Goal: Information Seeking & Learning: Find specific fact

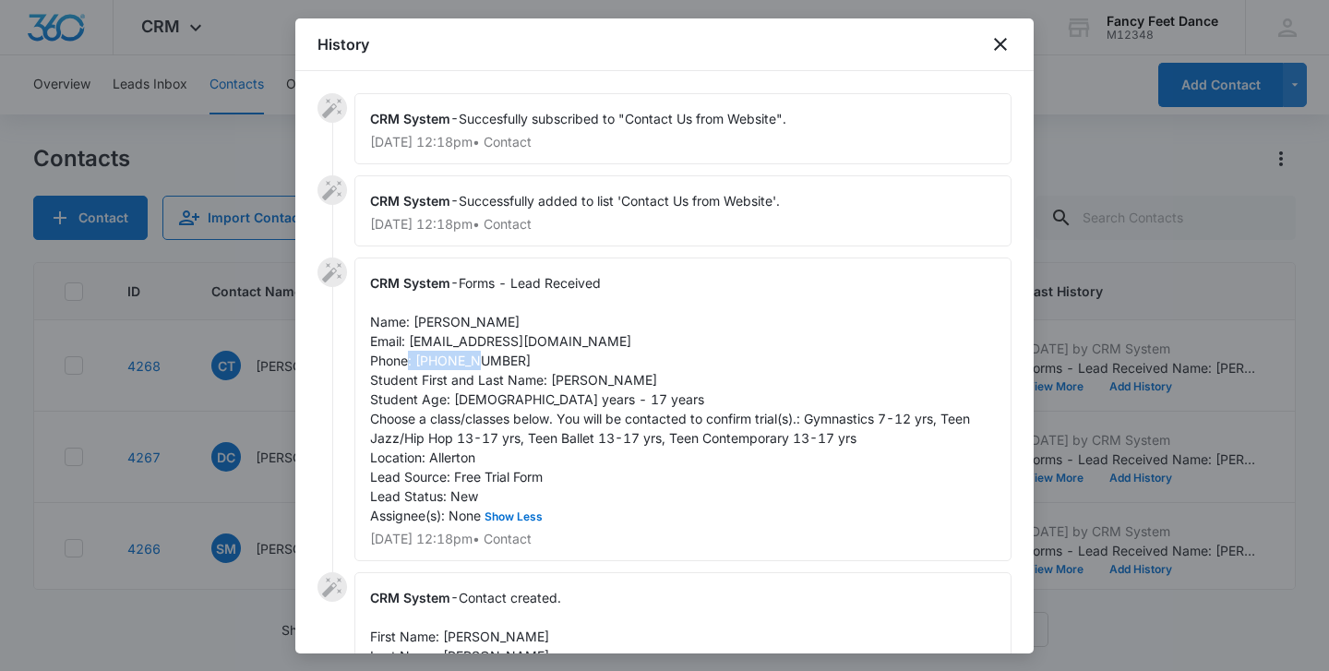
scroll to position [74, 0]
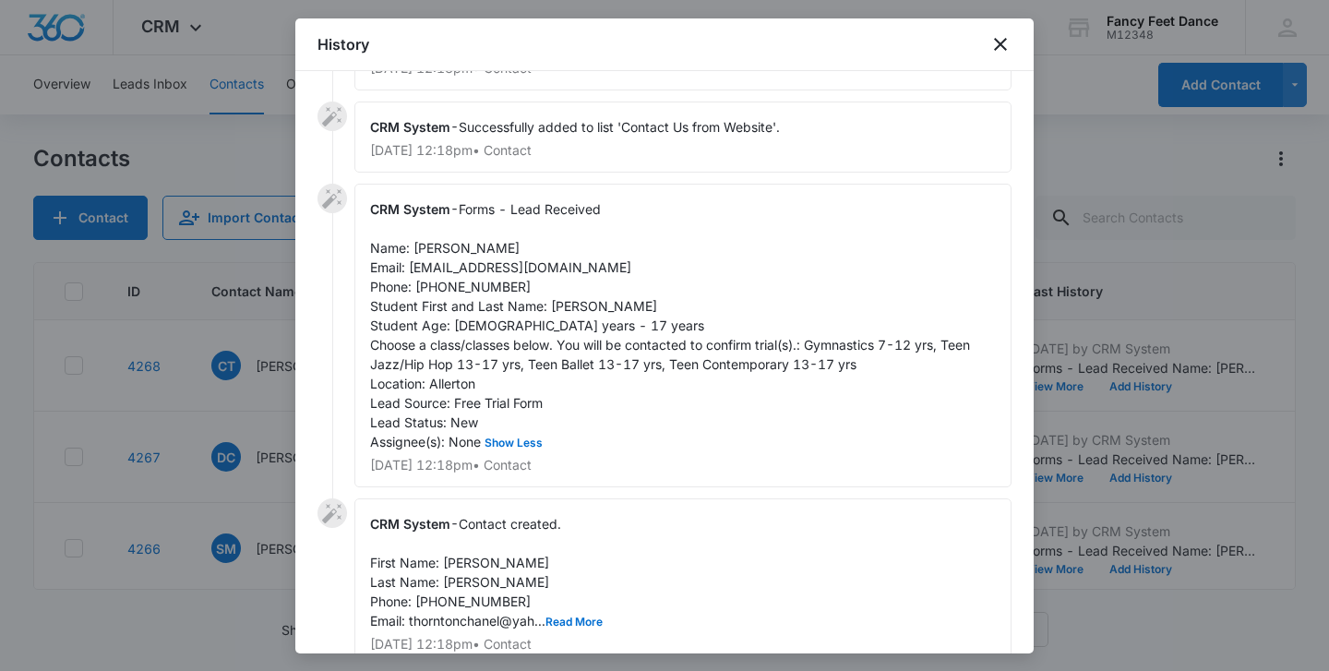
click at [221, 425] on div at bounding box center [664, 335] width 1329 height 671
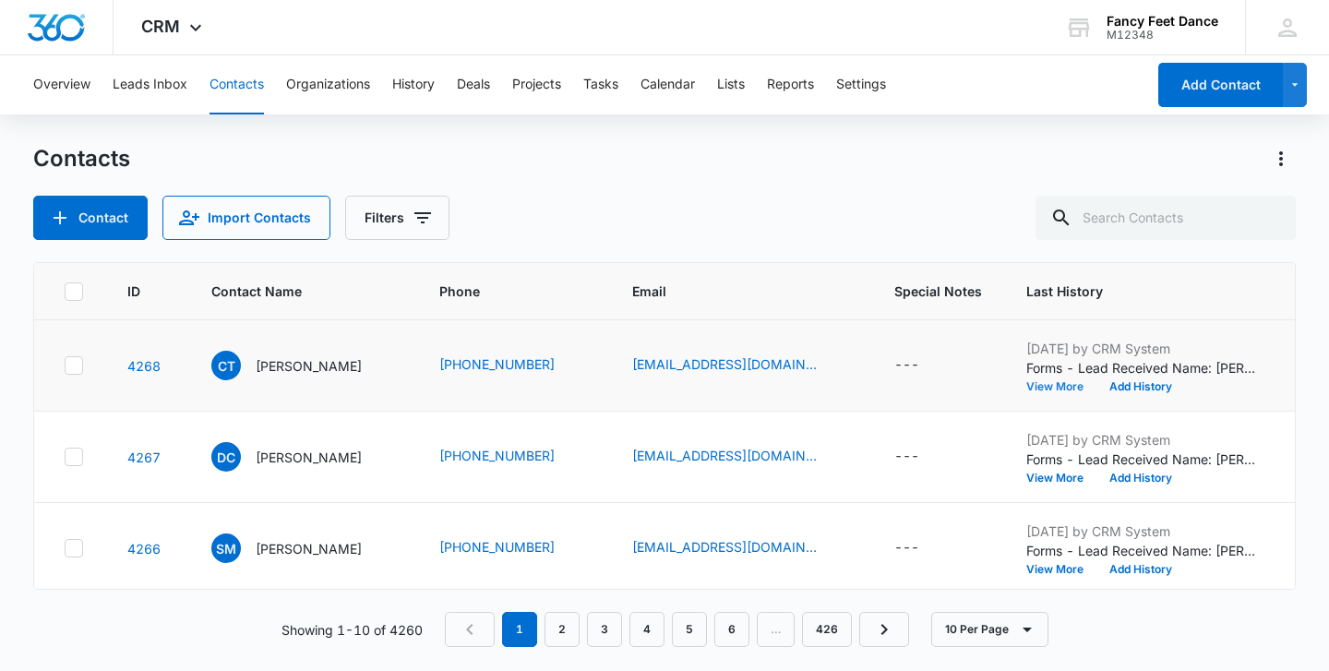
click at [1028, 381] on button "View More" at bounding box center [1061, 386] width 70 height 11
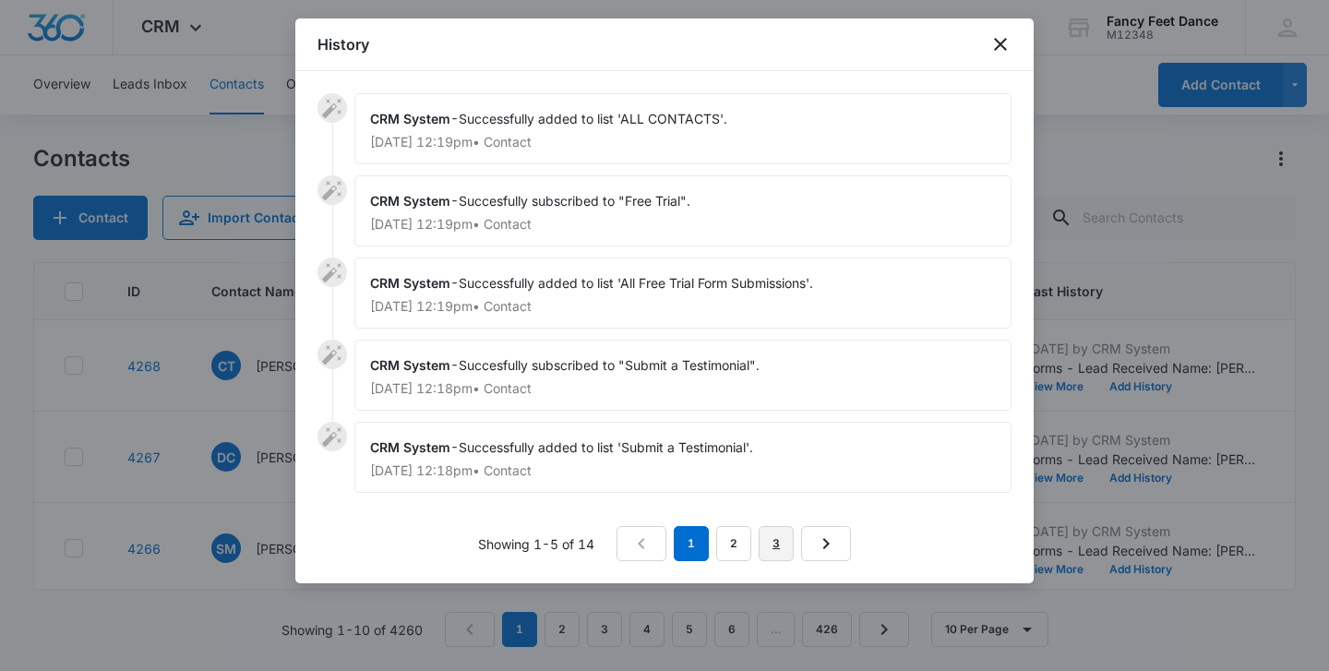
click at [767, 541] on link "3" at bounding box center [776, 543] width 35 height 35
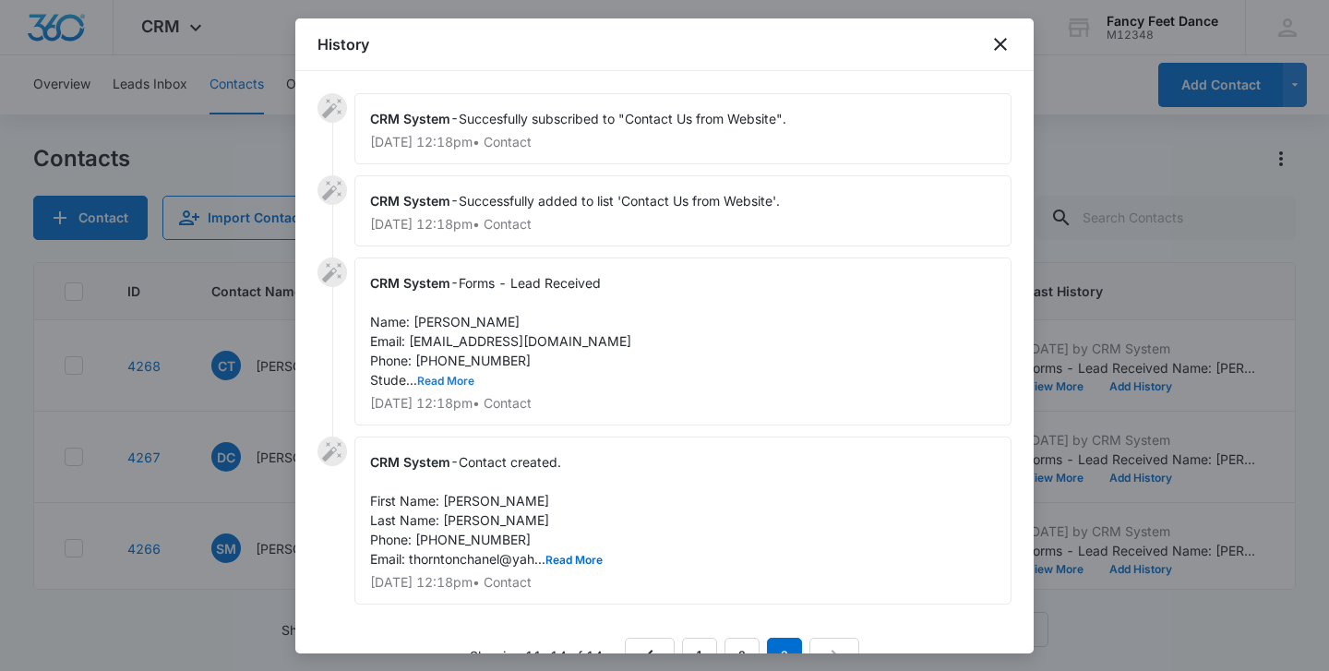
click at [460, 386] on button "Read More" at bounding box center [445, 381] width 57 height 11
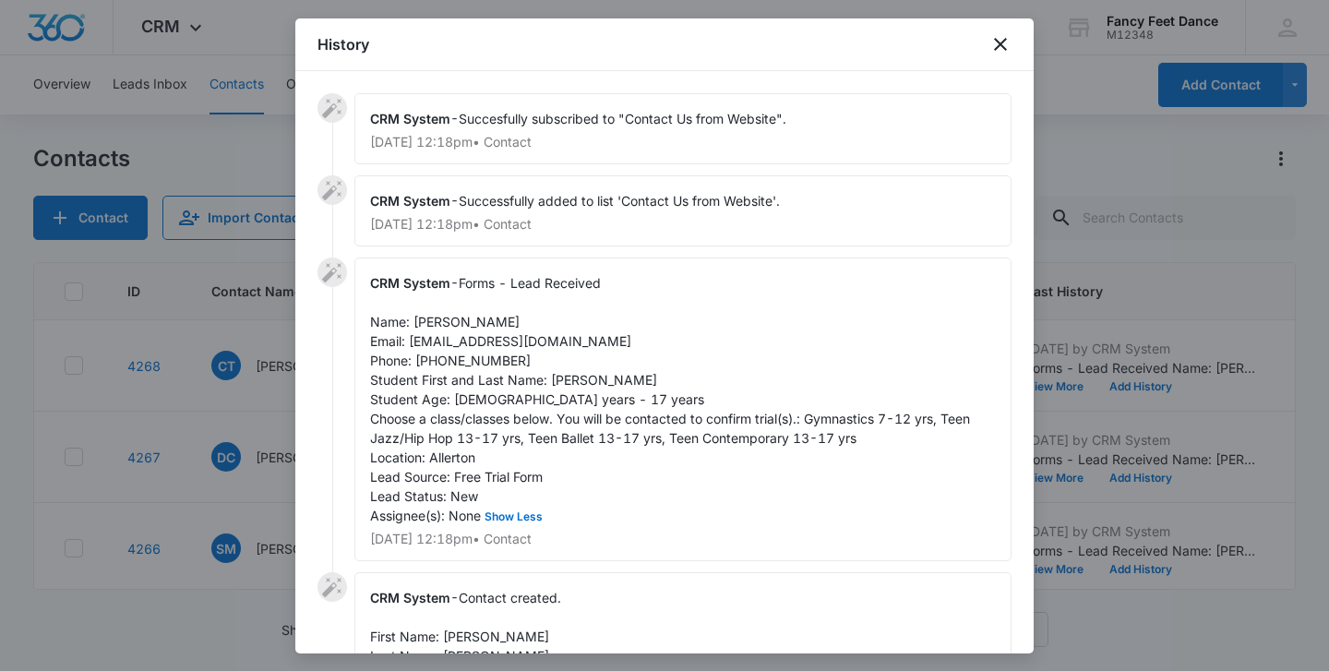
click at [615, 382] on span "Forms - Lead Received Name: [PERSON_NAME] Email: [EMAIL_ADDRESS][DOMAIN_NAME] P…" at bounding box center [672, 399] width 604 height 248
copy span "[PERSON_NAME]"
drag, startPoint x: 411, startPoint y: 338, endPoint x: 582, endPoint y: 339, distance: 171.7
click at [582, 339] on div "CRM System - Forms - Lead Received Name: [PERSON_NAME] Email: [EMAIL_ADDRESS][D…" at bounding box center [682, 410] width 657 height 304
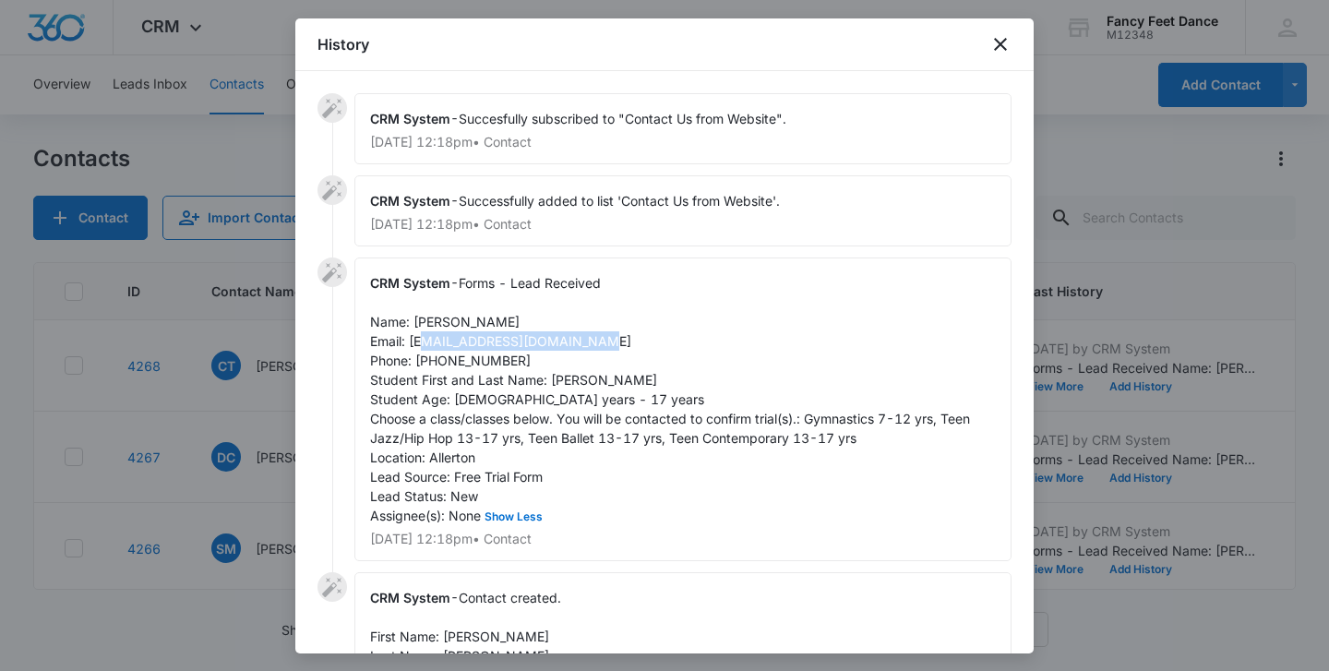
copy span "[EMAIL_ADDRESS][DOMAIN_NAME]"
click at [438, 322] on span "Forms - Lead Received Name: [PERSON_NAME] Email: [EMAIL_ADDRESS][DOMAIN_NAME] P…" at bounding box center [672, 399] width 604 height 248
copy span "Chanel"
click at [490, 323] on span "Forms - Lead Received Name: [PERSON_NAME] Email: [EMAIL_ADDRESS][DOMAIN_NAME] P…" at bounding box center [672, 399] width 604 height 248
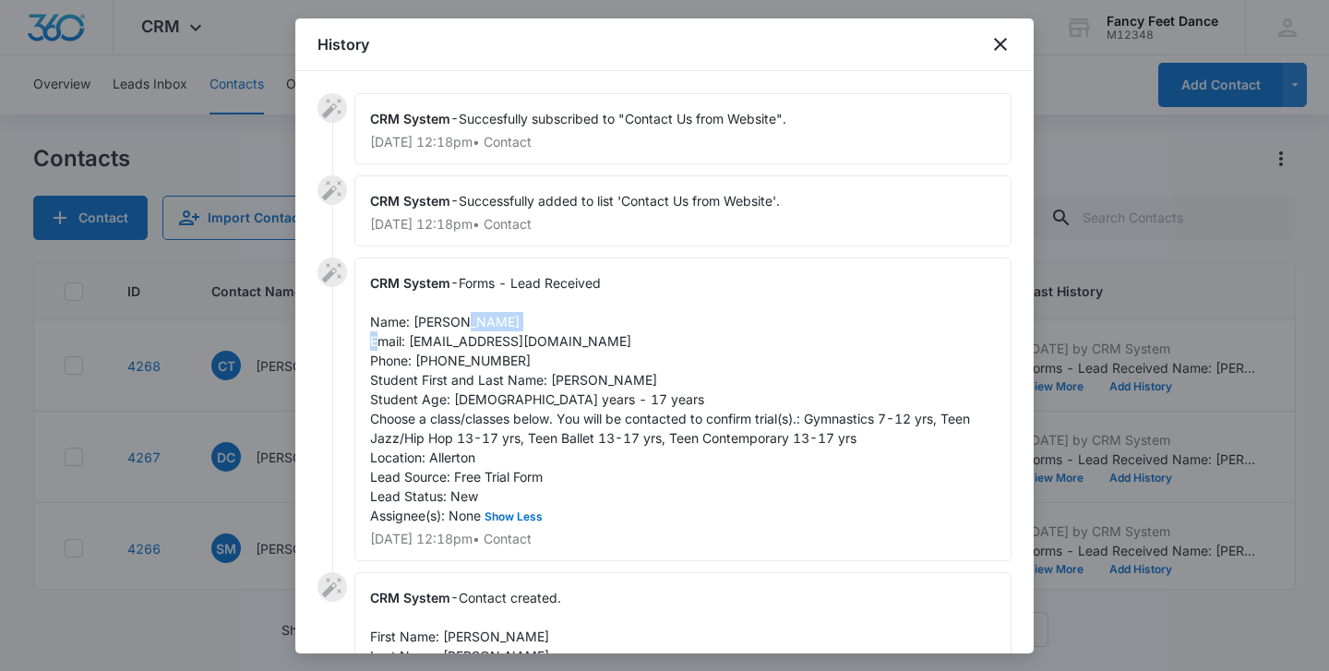
click at [490, 323] on span "Forms - Lead Received Name: [PERSON_NAME] Email: [EMAIL_ADDRESS][DOMAIN_NAME] P…" at bounding box center [672, 399] width 604 height 248
copy span "[PERSON_NAME]"
click at [571, 376] on span "Forms - Lead Received Name: [PERSON_NAME] Email: [EMAIL_ADDRESS][DOMAIN_NAME] P…" at bounding box center [672, 399] width 604 height 248
click at [557, 380] on span "Forms - Lead Received Name: [PERSON_NAME] Email: [EMAIL_ADDRESS][DOMAIN_NAME] P…" at bounding box center [672, 399] width 604 height 248
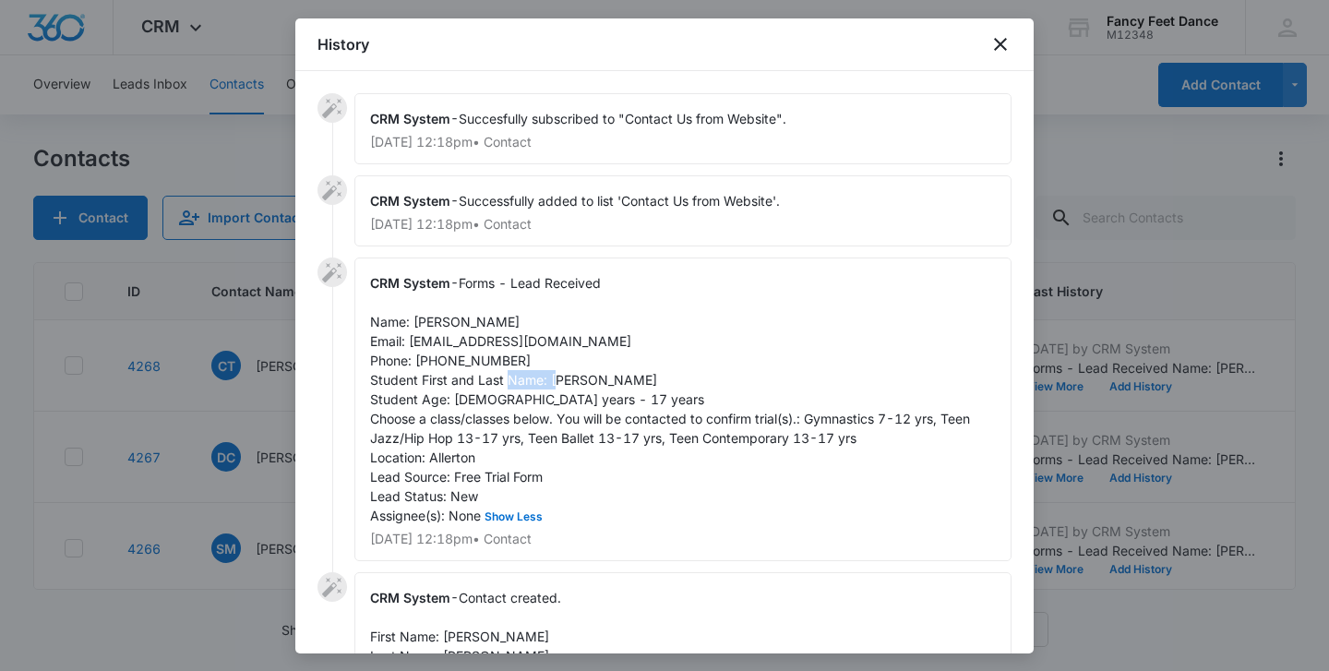
copy span "[PERSON_NAME]"
click at [453, 364] on span "Forms - Lead Received Name: [PERSON_NAME] Email: [EMAIL_ADDRESS][DOMAIN_NAME] P…" at bounding box center [672, 399] width 604 height 248
copy span "3478733222"
